Goal: Find specific page/section: Find specific page/section

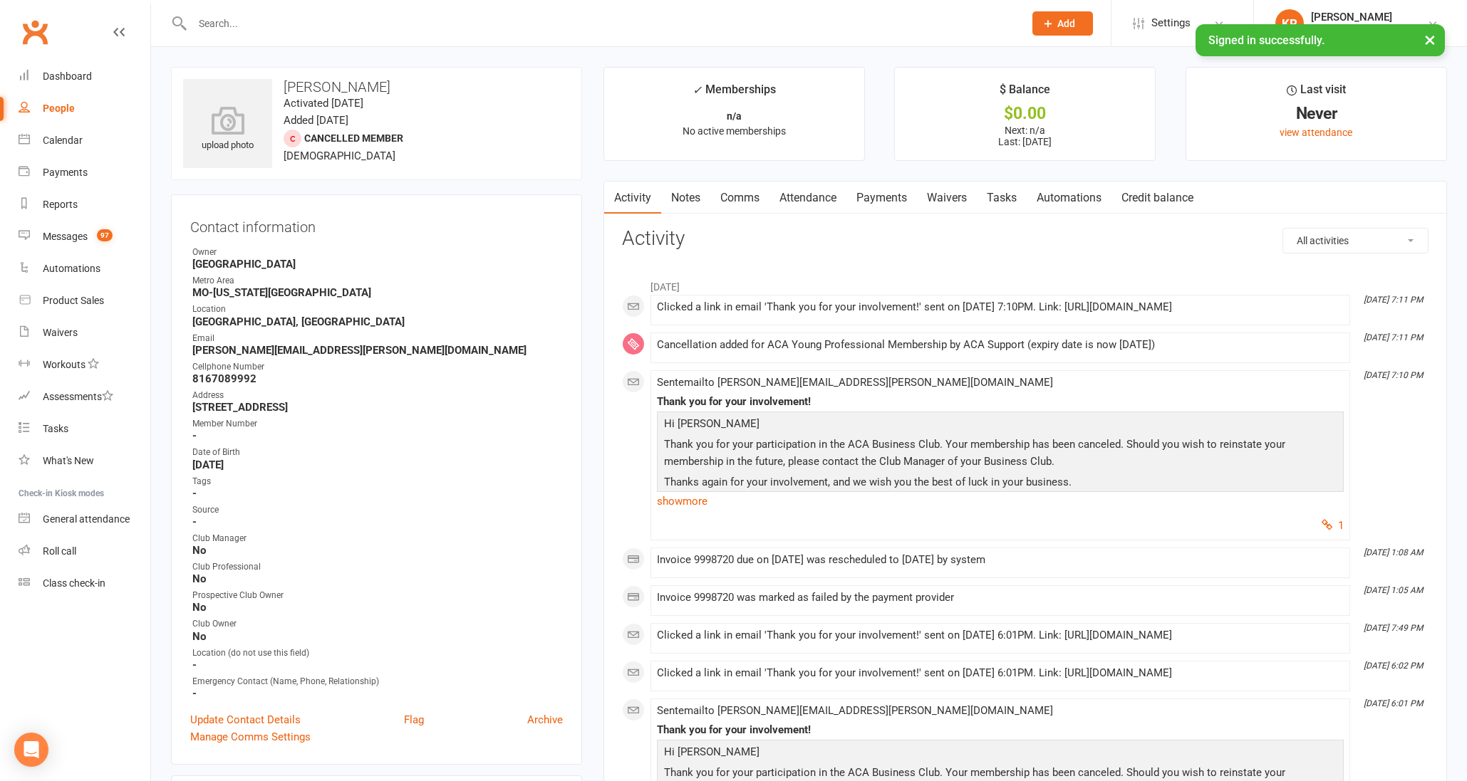
click at [313, 21] on input "text" at bounding box center [601, 24] width 826 height 20
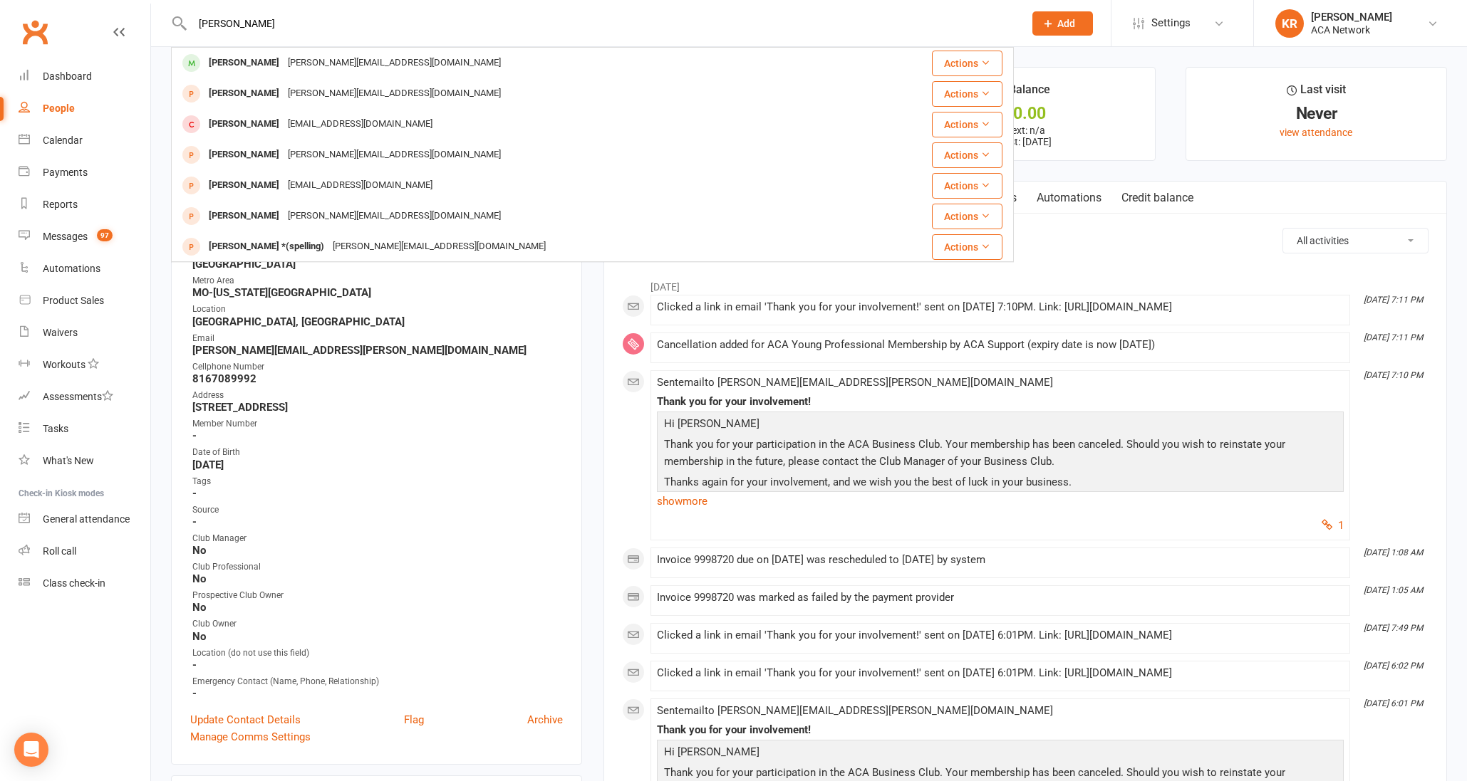
type input "[PERSON_NAME]"
click at [1137, 100] on li "$ Balance $0.00 Next: n/a Last: [DATE]" at bounding box center [1024, 114] width 261 height 94
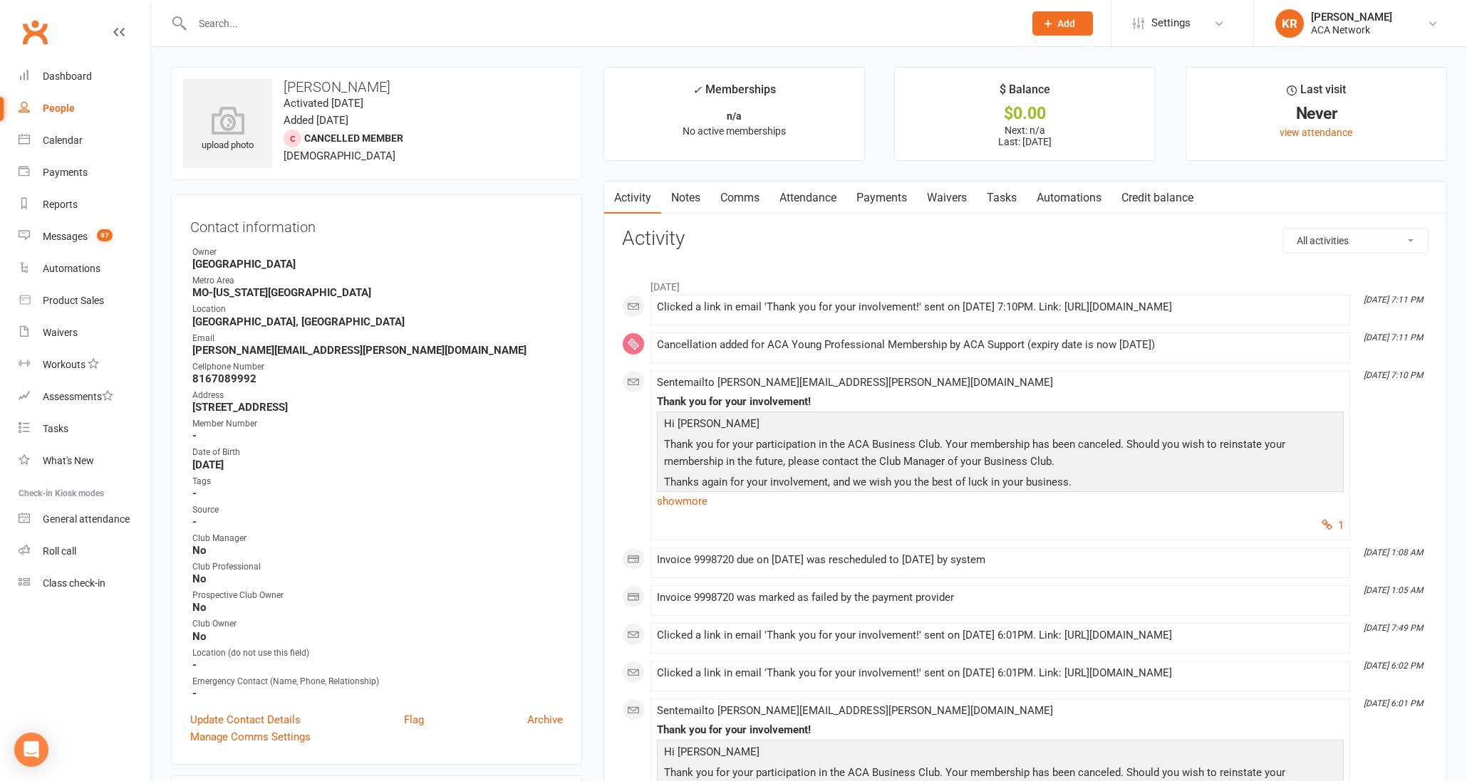
click at [244, 29] on input "text" at bounding box center [601, 24] width 826 height 20
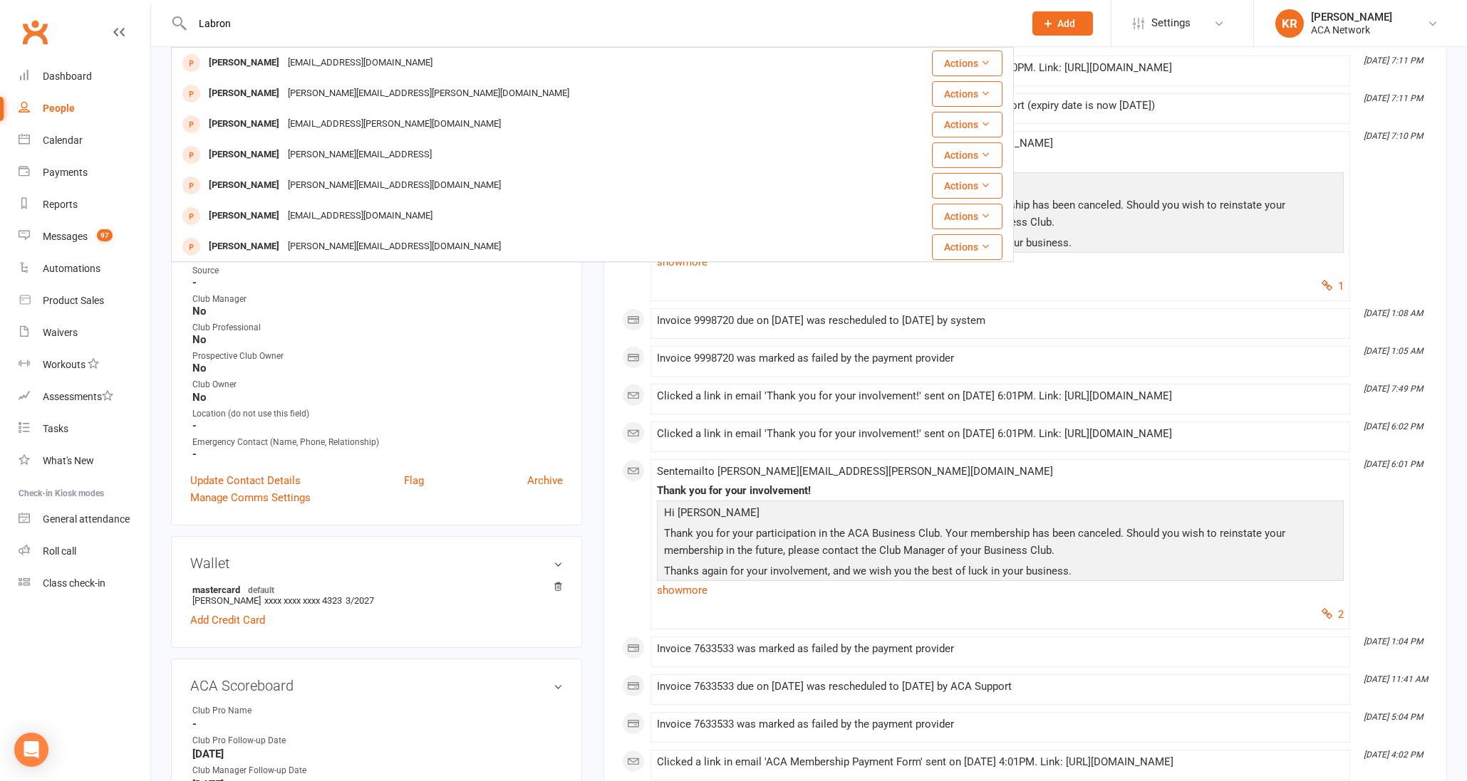
type input "Labron"
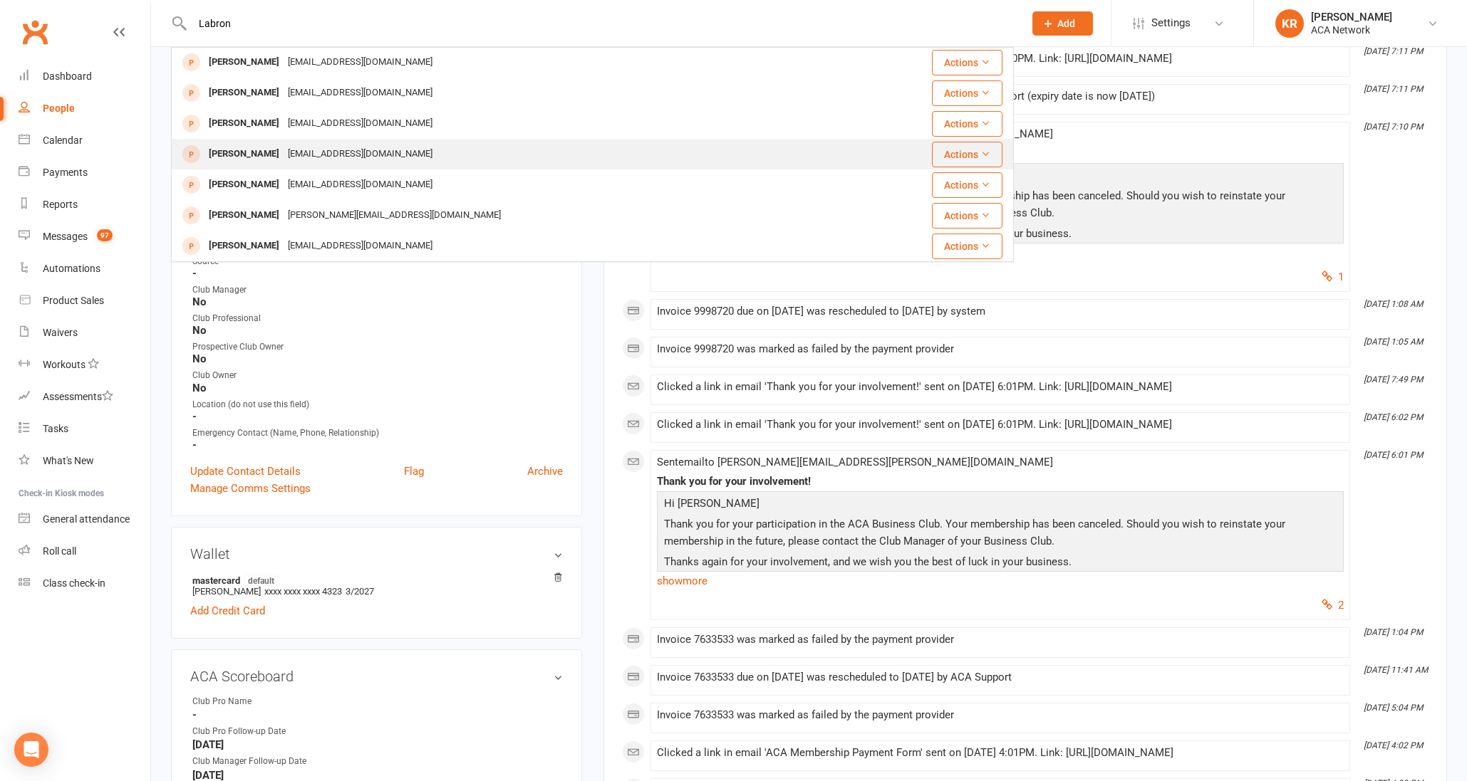
scroll to position [251, 0]
click at [262, 155] on div "[PERSON_NAME]" at bounding box center [243, 154] width 79 height 21
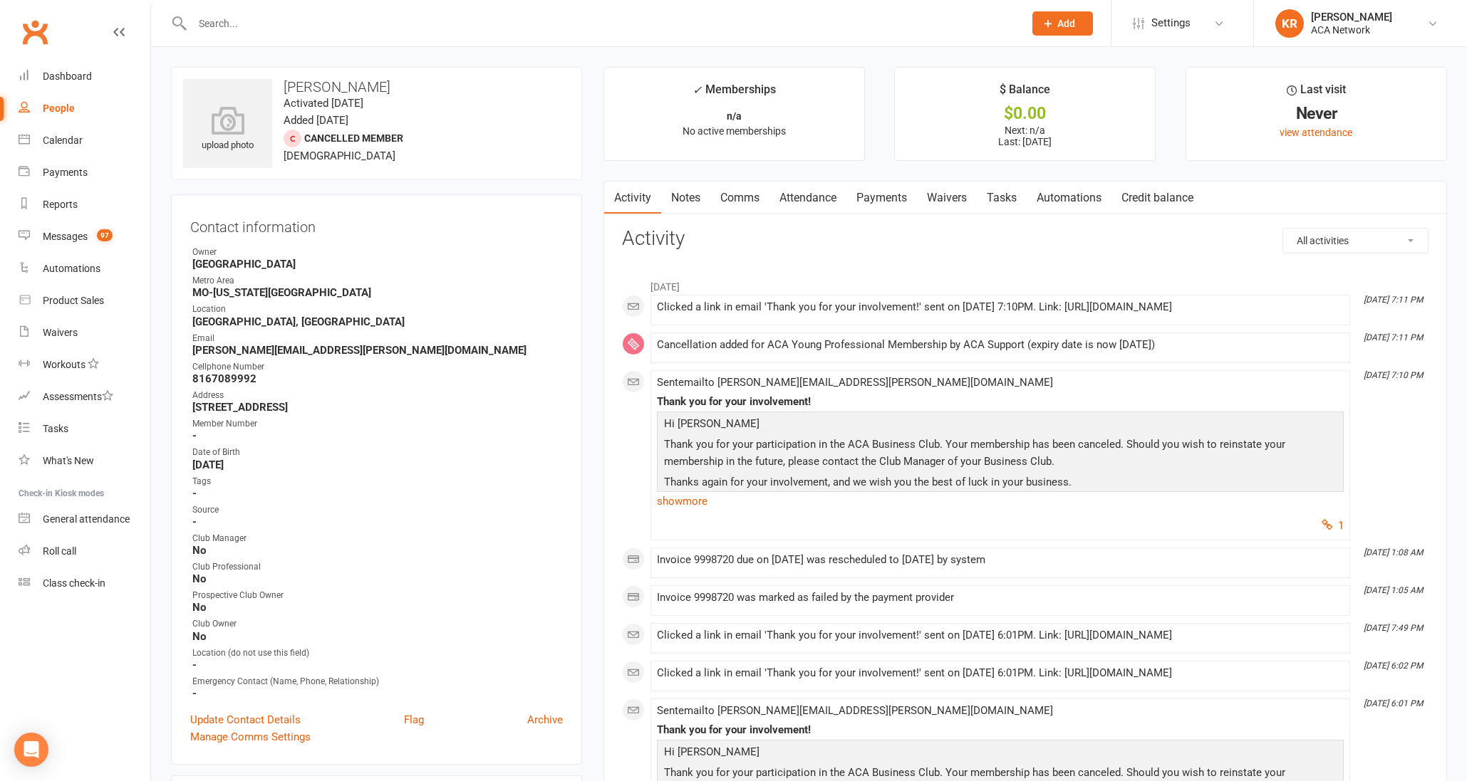
click at [193, 27] on input "text" at bounding box center [601, 24] width 826 height 20
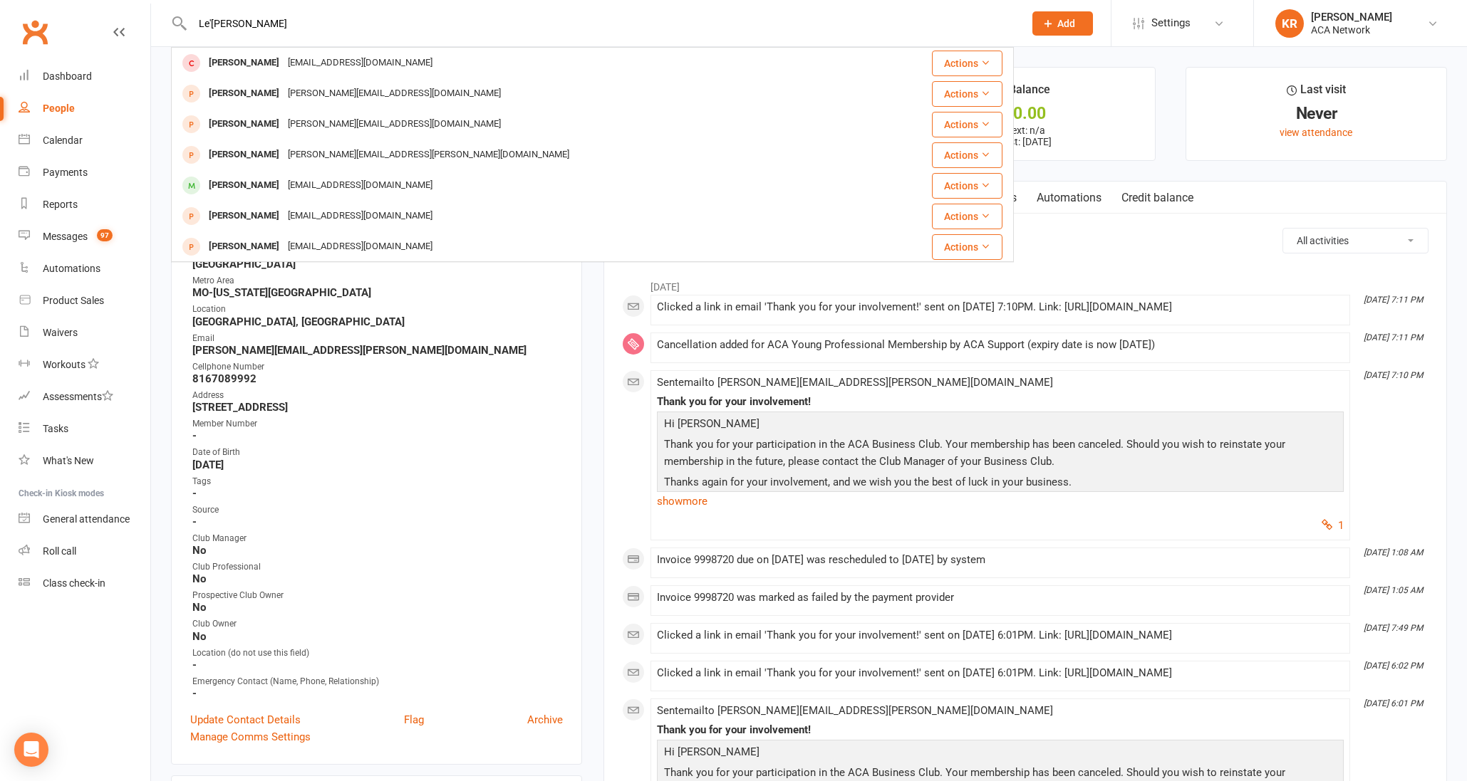
type input "Le'[PERSON_NAME]"
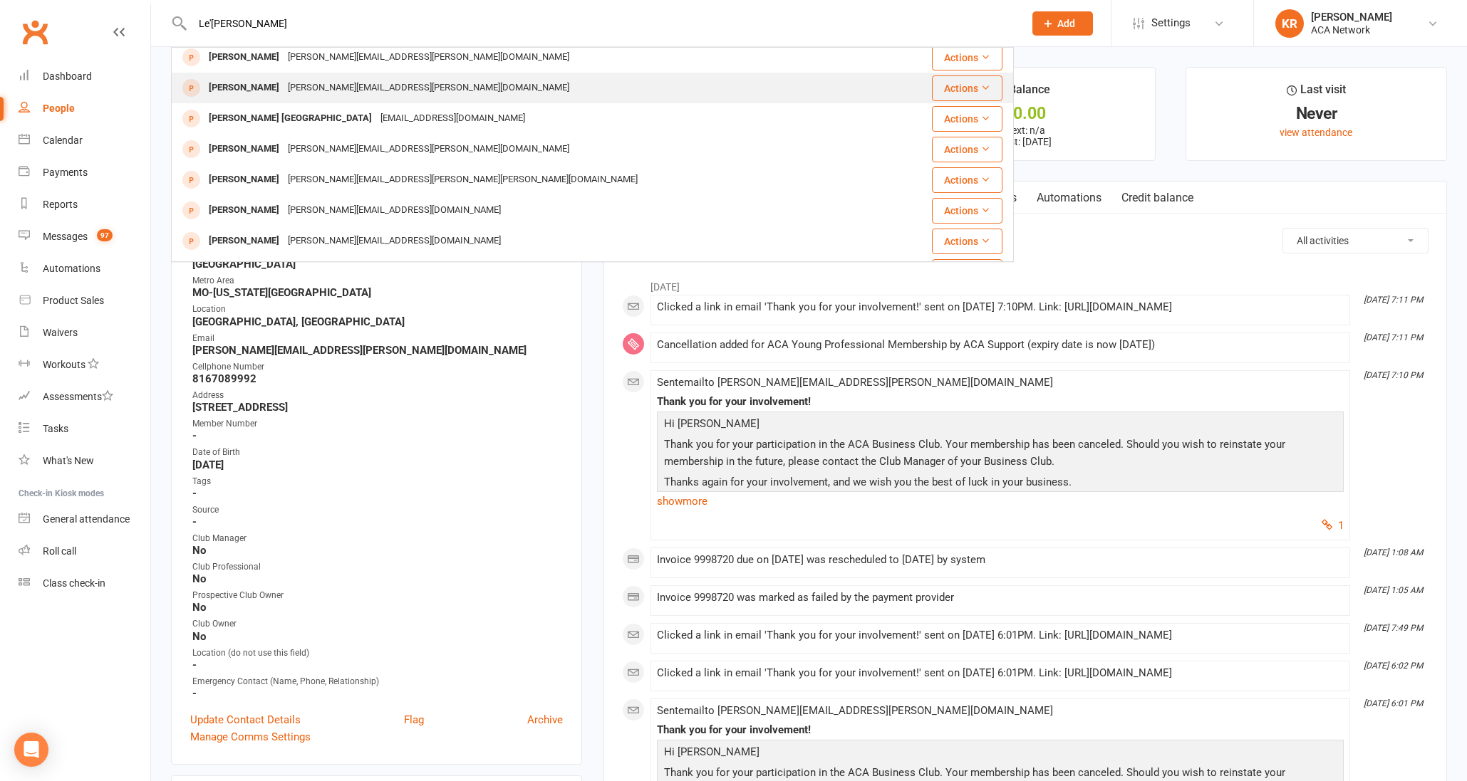
scroll to position [76, 0]
click at [219, 77] on div "[PERSON_NAME]" at bounding box center [243, 79] width 79 height 21
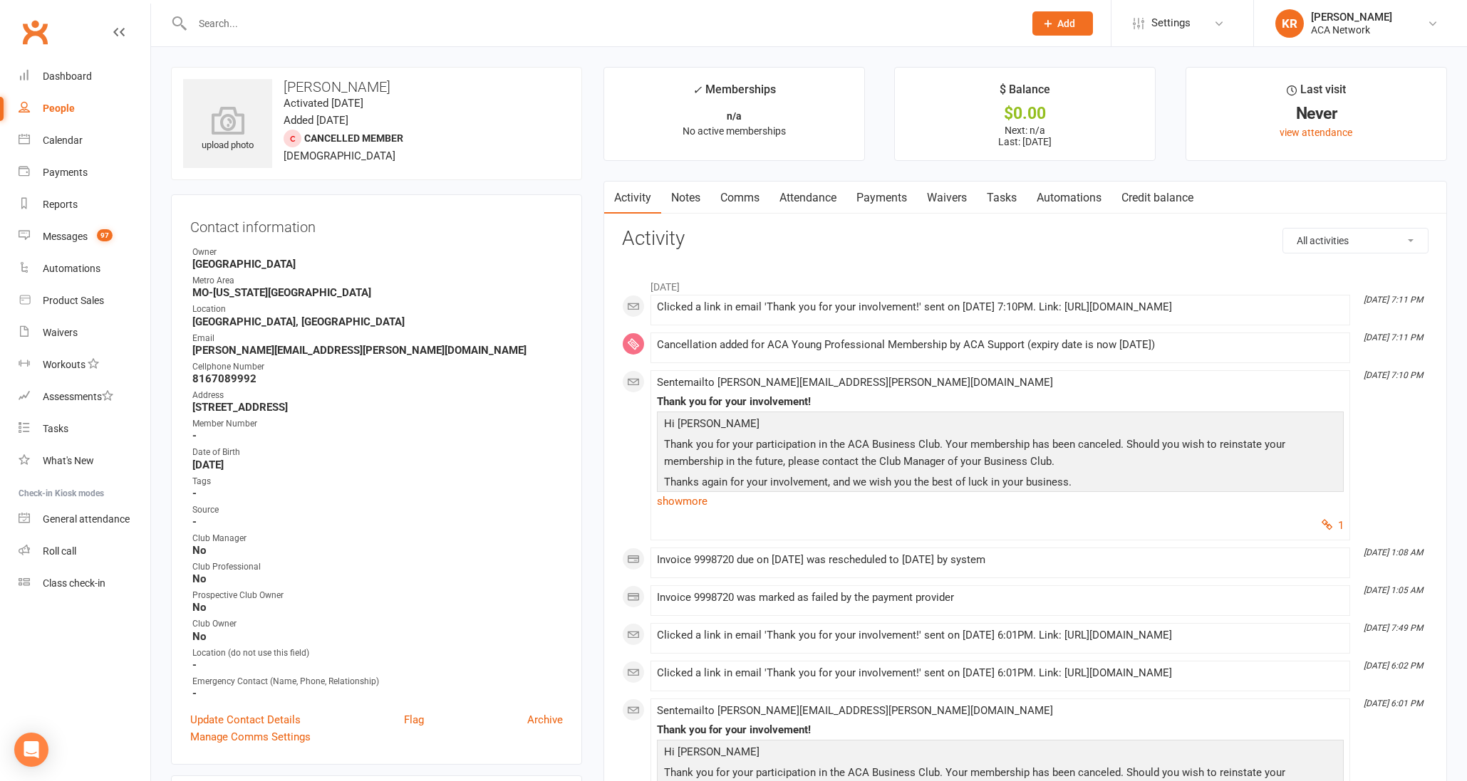
click at [235, 17] on input "text" at bounding box center [601, 24] width 826 height 20
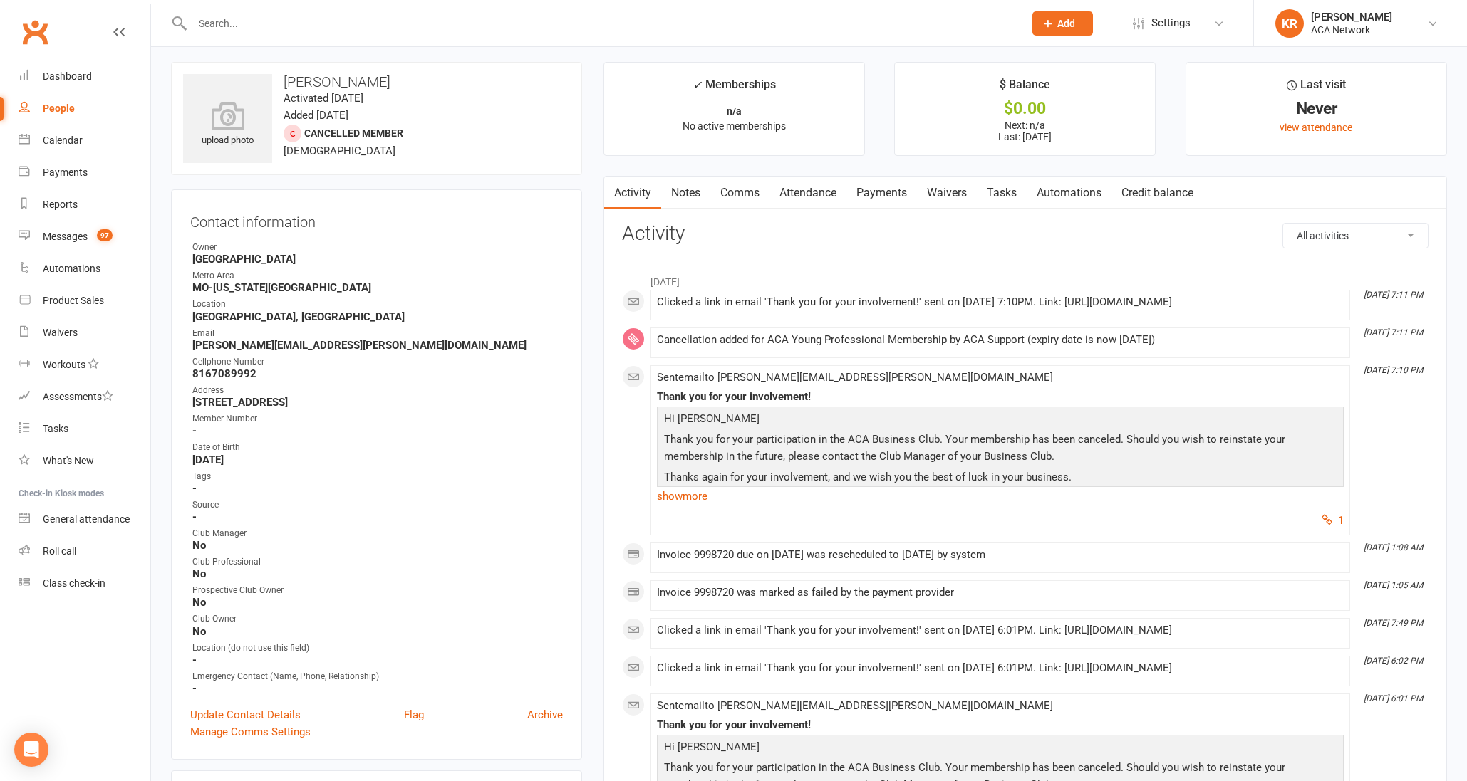
scroll to position [9, 0]
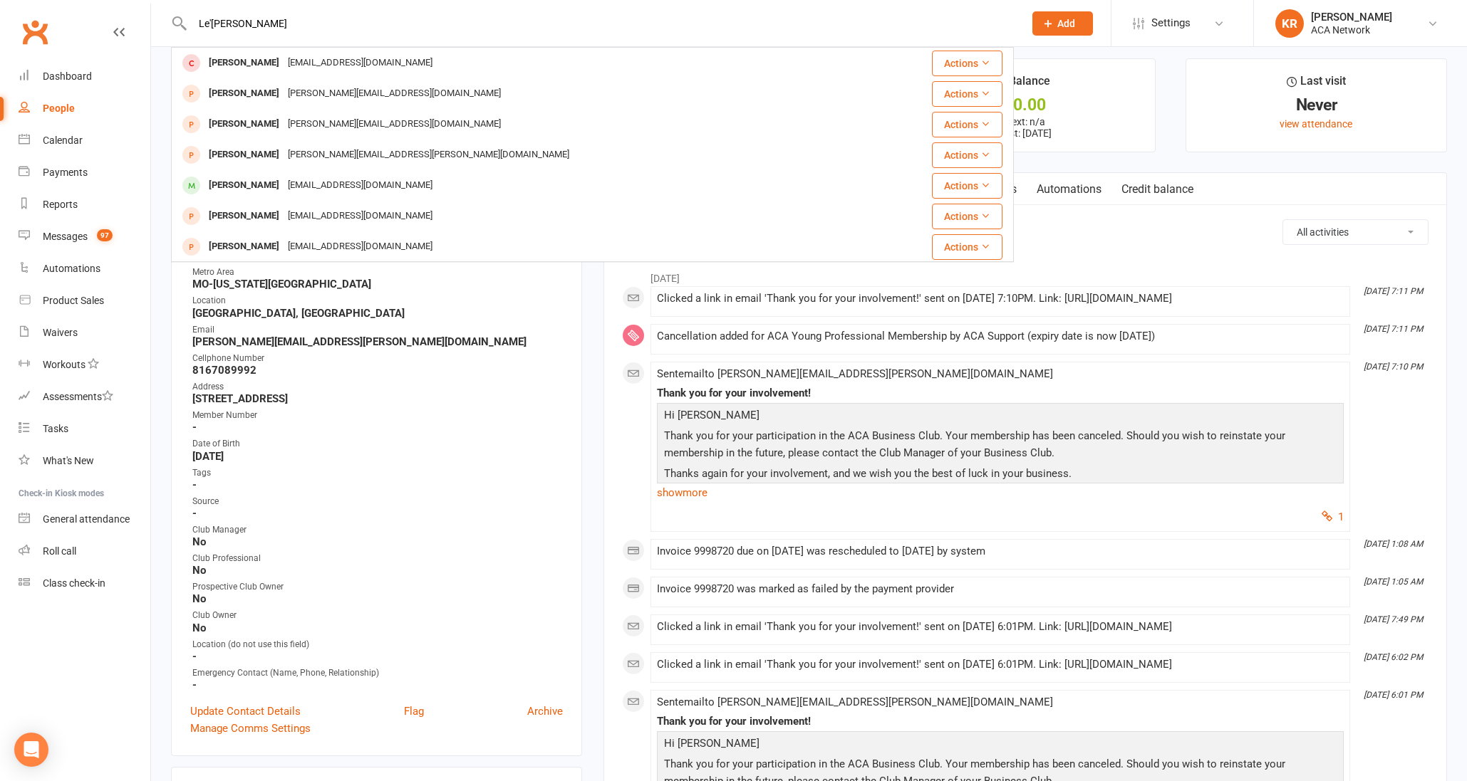
type input "Le'[PERSON_NAME]"
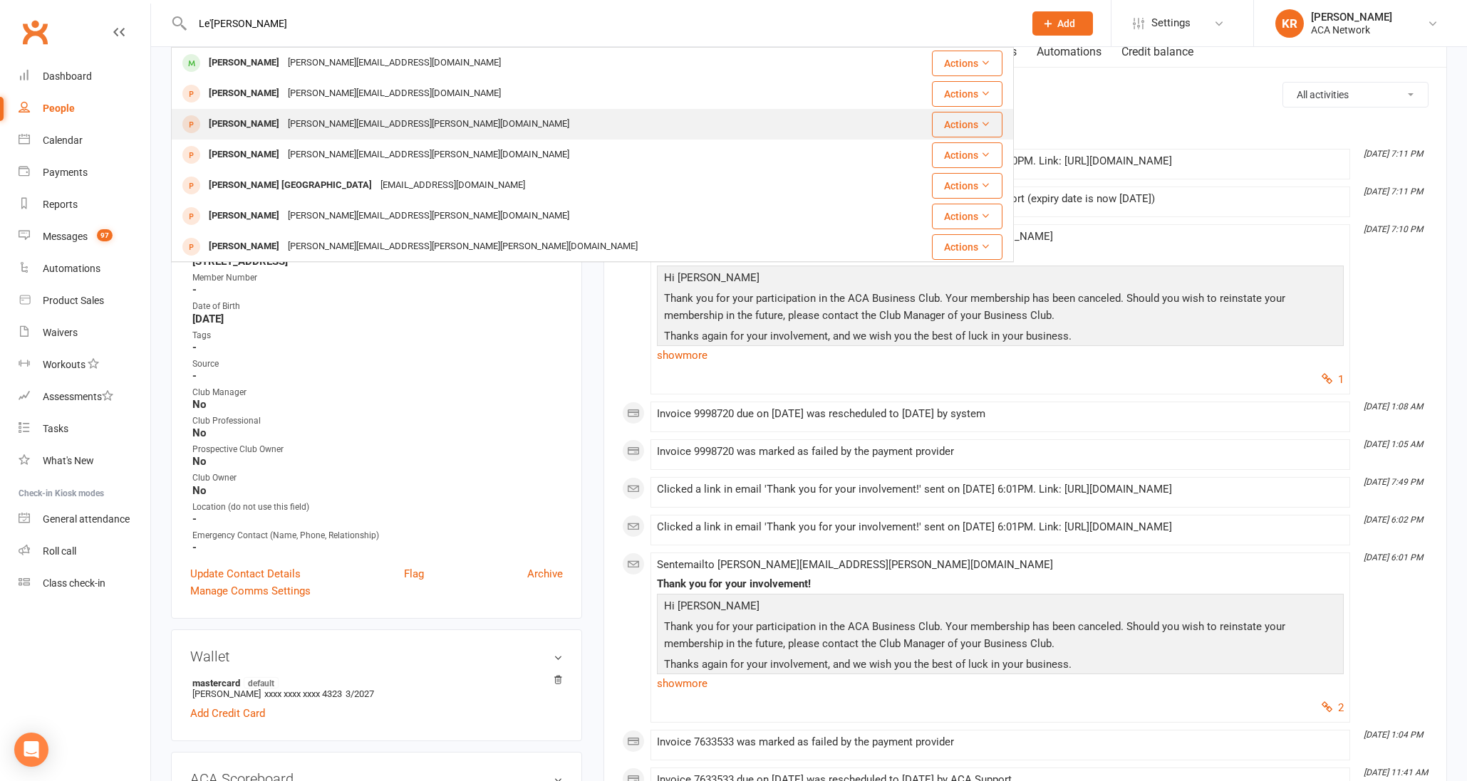
scroll to position [0, 0]
